Goal: Information Seeking & Learning: Learn about a topic

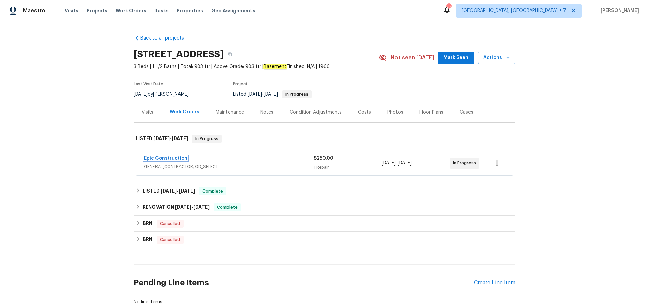
click at [168, 157] on link "Epic Construction" at bounding box center [165, 158] width 43 height 5
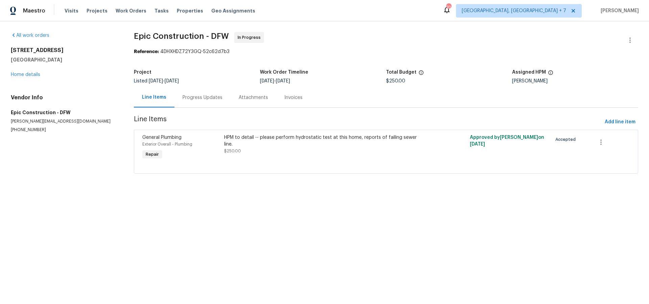
click at [204, 98] on div "Progress Updates" at bounding box center [202, 97] width 40 height 7
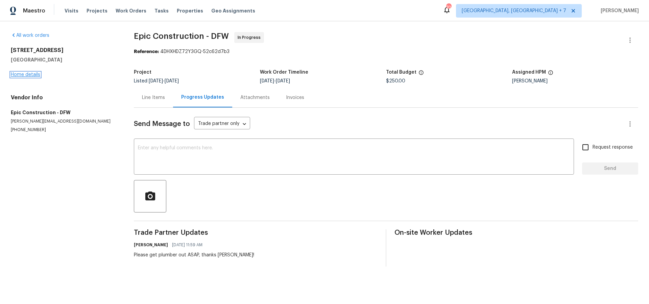
click at [30, 75] on link "Home details" at bounding box center [25, 74] width 29 height 5
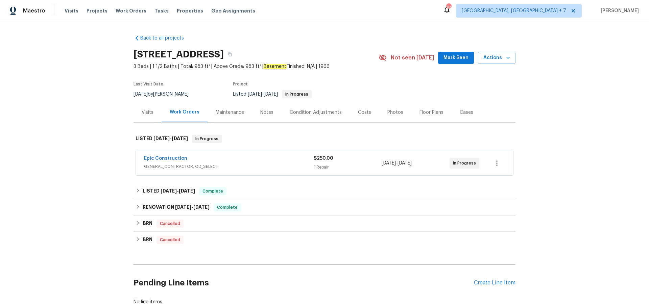
click at [267, 114] on div "Notes" at bounding box center [266, 112] width 13 height 7
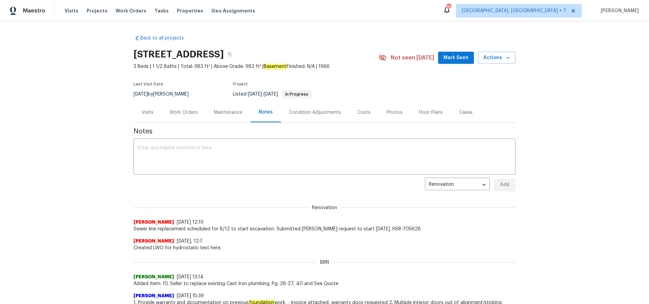
scroll to position [14, 0]
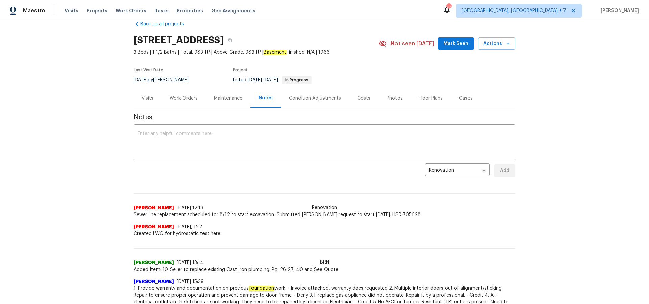
click at [178, 97] on div "Work Orders" at bounding box center [184, 98] width 28 height 7
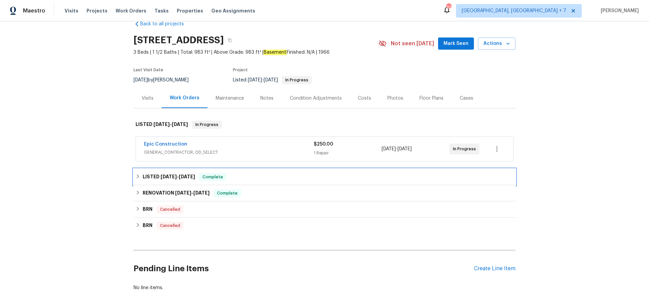
click at [169, 176] on span "4/25/25" at bounding box center [168, 176] width 16 height 5
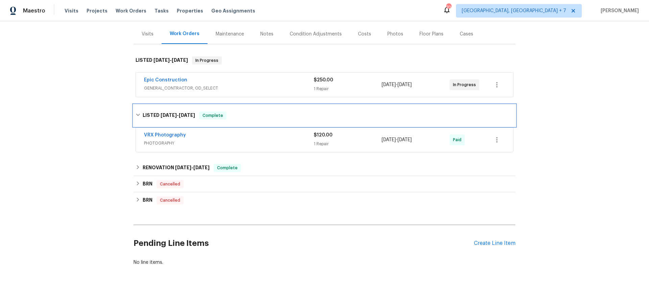
scroll to position [86, 0]
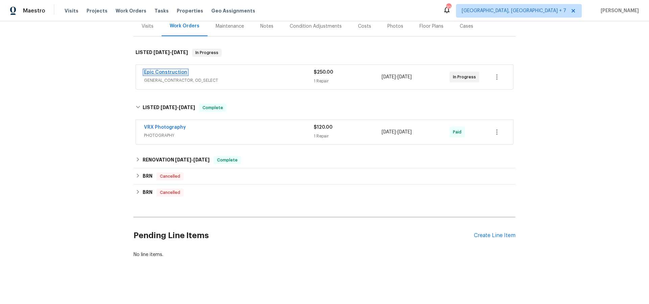
click at [179, 72] on link "Epic Construction" at bounding box center [165, 72] width 43 height 5
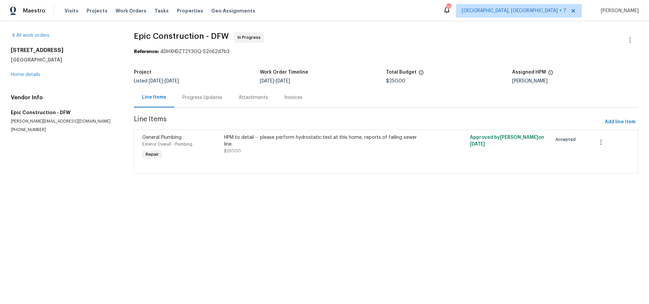
click at [285, 99] on div "Invoices" at bounding box center [293, 97] width 18 height 7
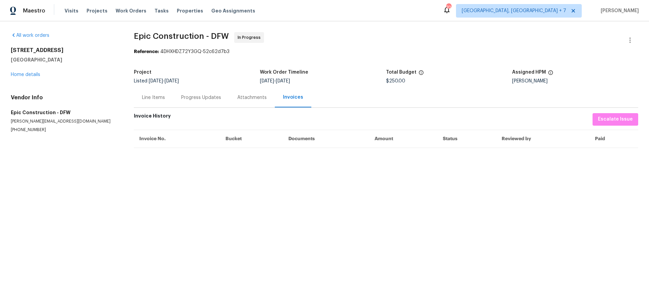
click at [252, 98] on div "Attachments" at bounding box center [251, 97] width 29 height 7
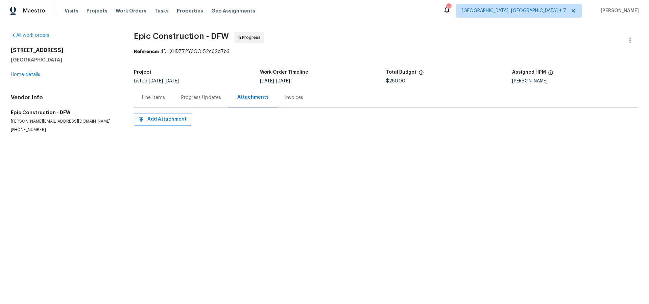
click at [204, 99] on div "Progress Updates" at bounding box center [201, 97] width 40 height 7
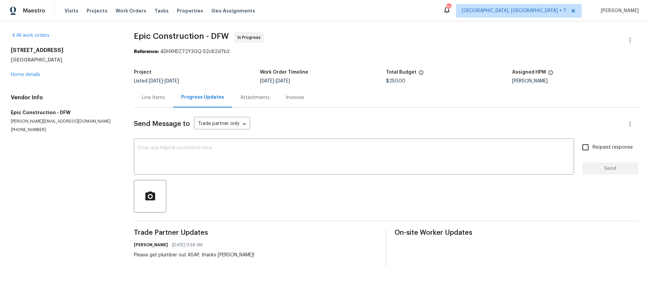
click at [160, 100] on div "Line Items" at bounding box center [153, 97] width 23 height 7
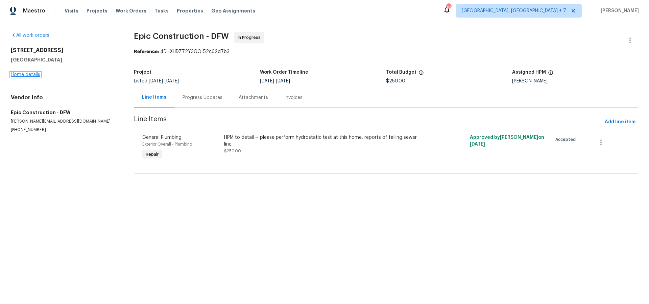
click at [19, 74] on link "Home details" at bounding box center [25, 74] width 29 height 5
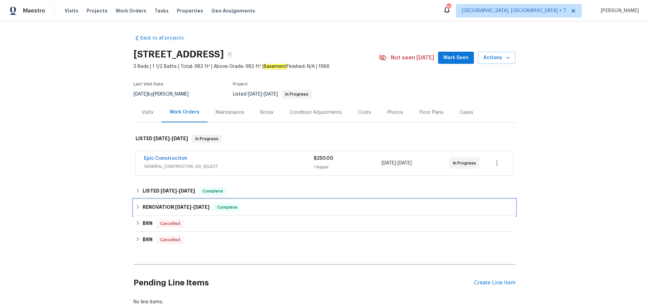
click at [168, 207] on h6 "RENOVATION 4/3/25 - 4/21/25" at bounding box center [176, 207] width 67 height 8
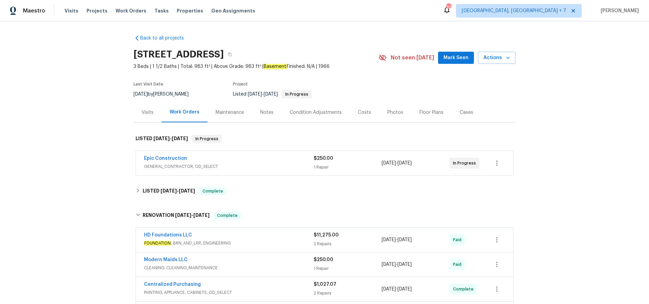
drag, startPoint x: 135, startPoint y: 57, endPoint x: 220, endPoint y: 57, distance: 85.5
click at [220, 57] on h2 "720 Tanglewood Dr, Hurst, TX 76053" at bounding box center [178, 54] width 90 height 7
copy h2 "720 Tanglewood Dr"
click at [147, 112] on div "Visits" at bounding box center [148, 112] width 12 height 7
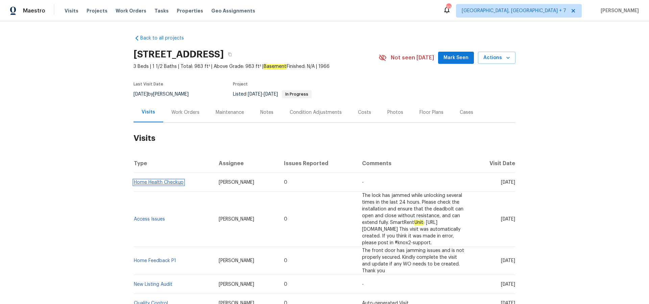
click at [153, 182] on link "Home Health Checkup" at bounding box center [159, 182] width 50 height 5
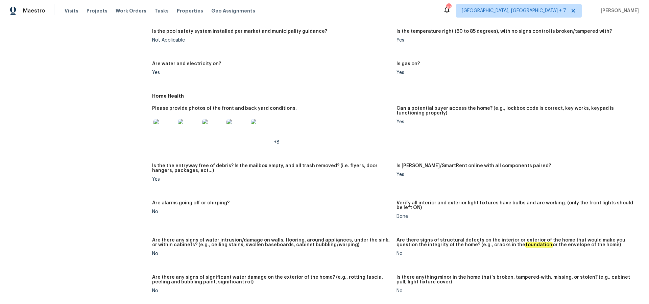
scroll to position [241, 0]
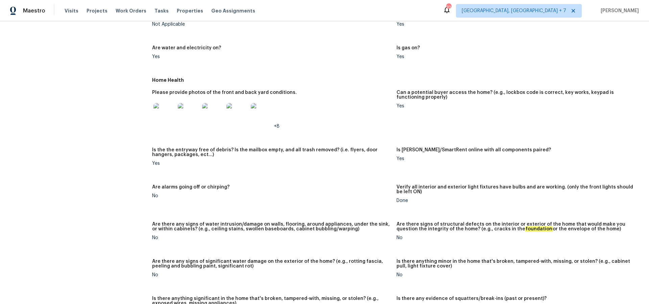
click at [170, 116] on img at bounding box center [164, 114] width 22 height 22
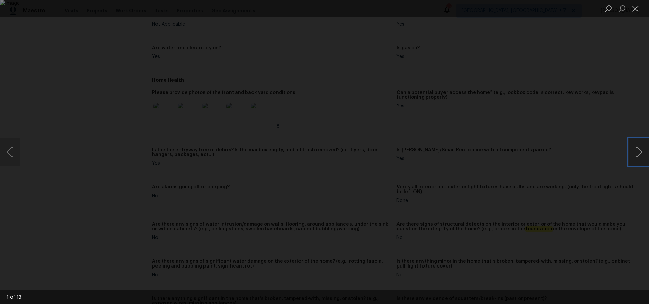
click at [638, 148] on button "Next image" at bounding box center [638, 151] width 20 height 27
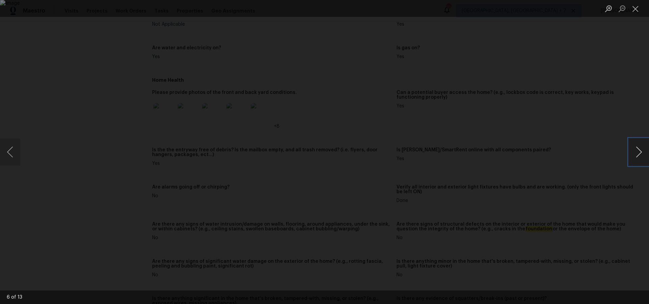
click at [638, 148] on button "Next image" at bounding box center [638, 151] width 20 height 27
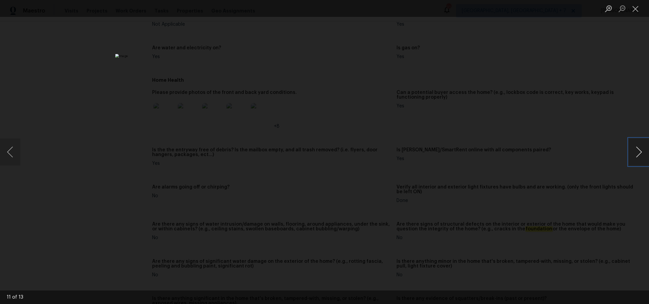
click at [638, 148] on button "Next image" at bounding box center [638, 151] width 20 height 27
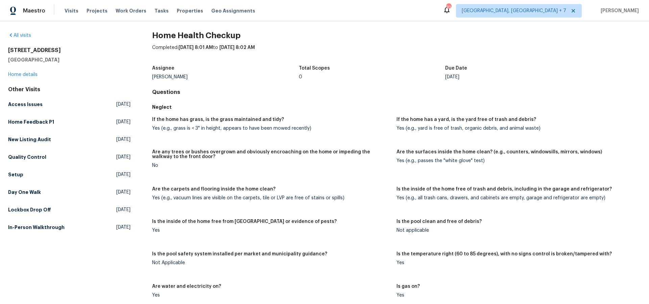
scroll to position [0, 0]
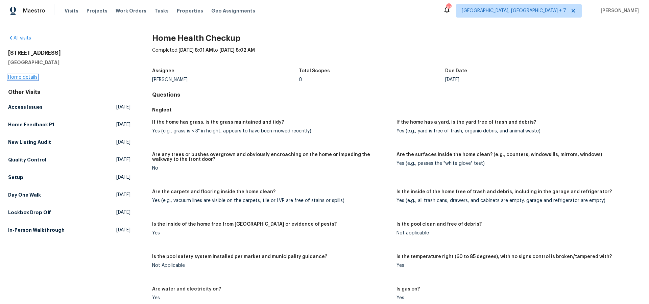
click at [28, 78] on link "Home details" at bounding box center [22, 77] width 29 height 5
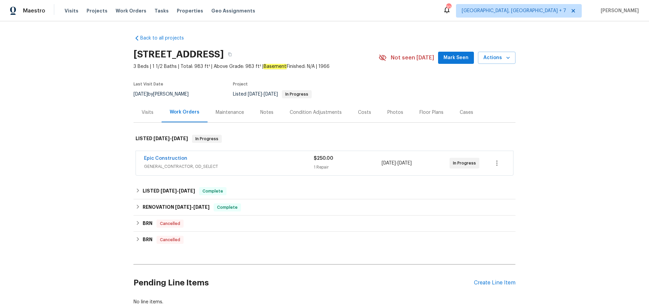
drag, startPoint x: 135, startPoint y: 56, endPoint x: 223, endPoint y: 60, distance: 88.0
click at [222, 55] on h2 "720 Tanglewood Dr, Hurst, TX 76053" at bounding box center [178, 54] width 90 height 7
copy h2 "720 Tanglewood Dr"
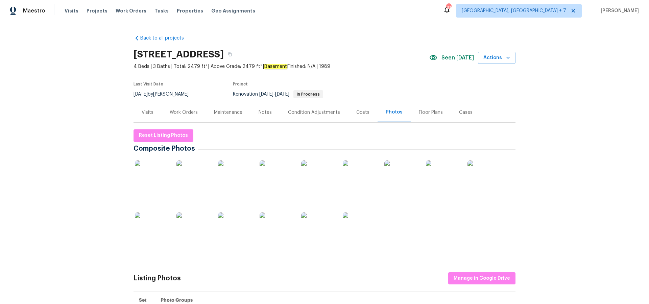
scroll to position [462, 0]
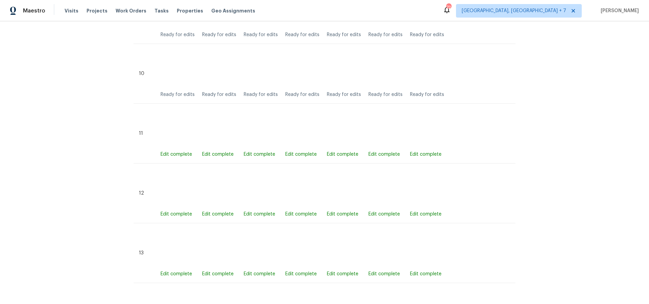
scroll to position [940, 0]
